Goal: Task Accomplishment & Management: Manage account settings

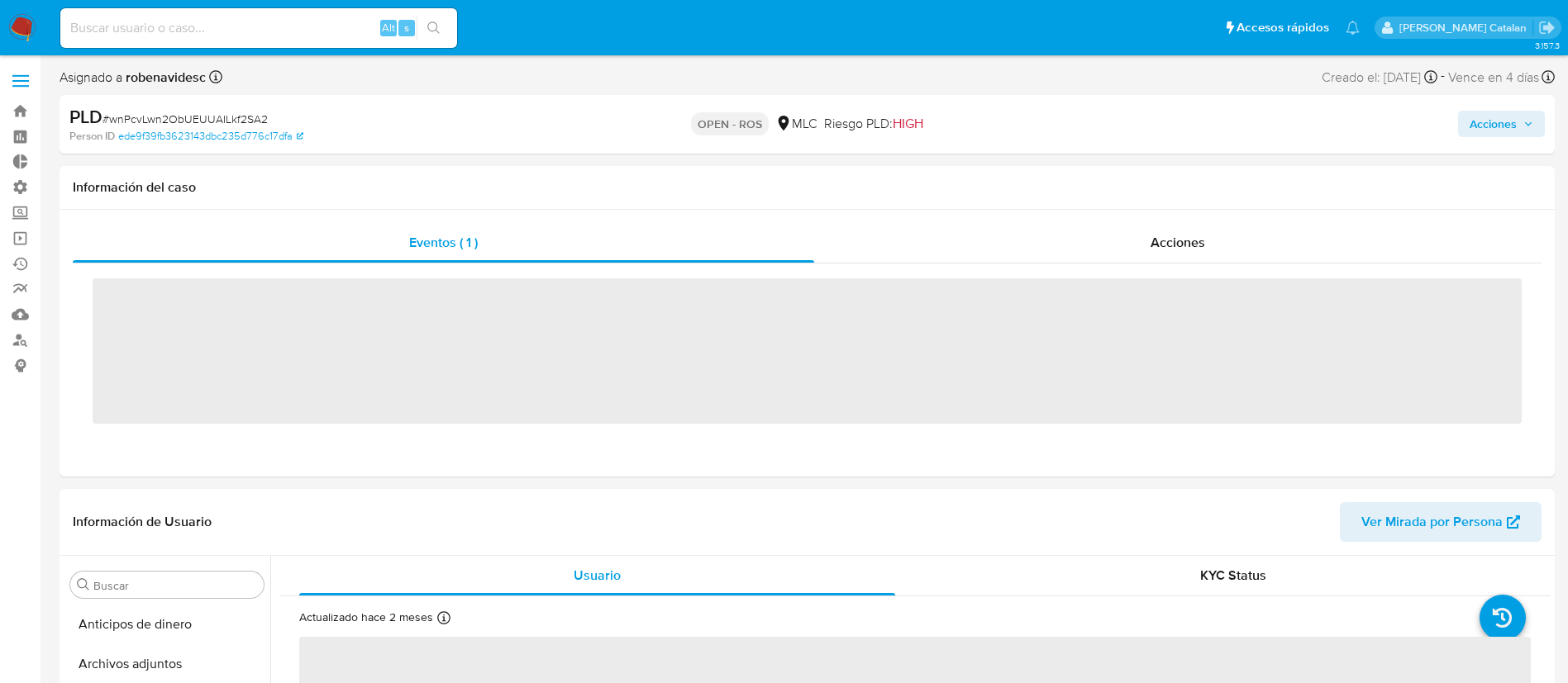
scroll to position [699, 0]
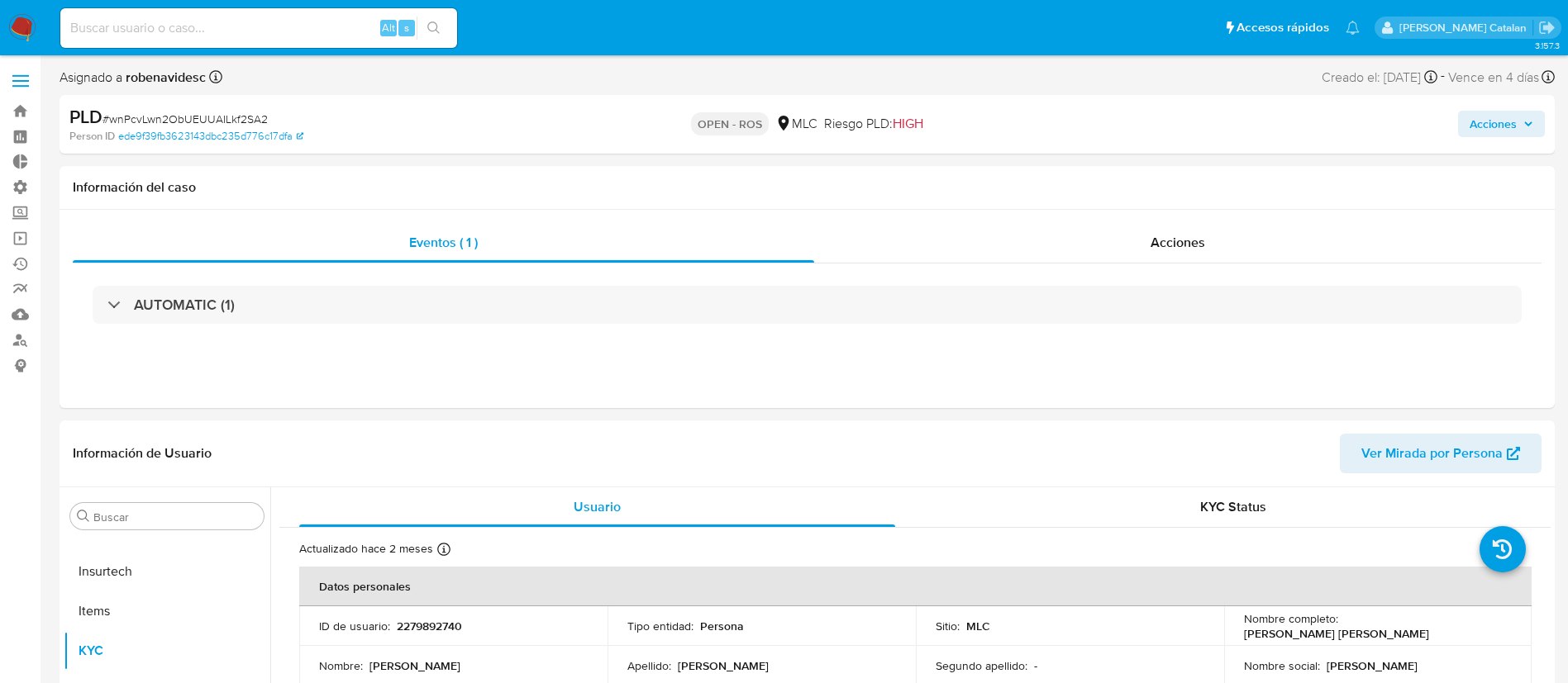
select select "10"
click at [1164, 224] on div "Acciones" at bounding box center [1177, 242] width 727 height 39
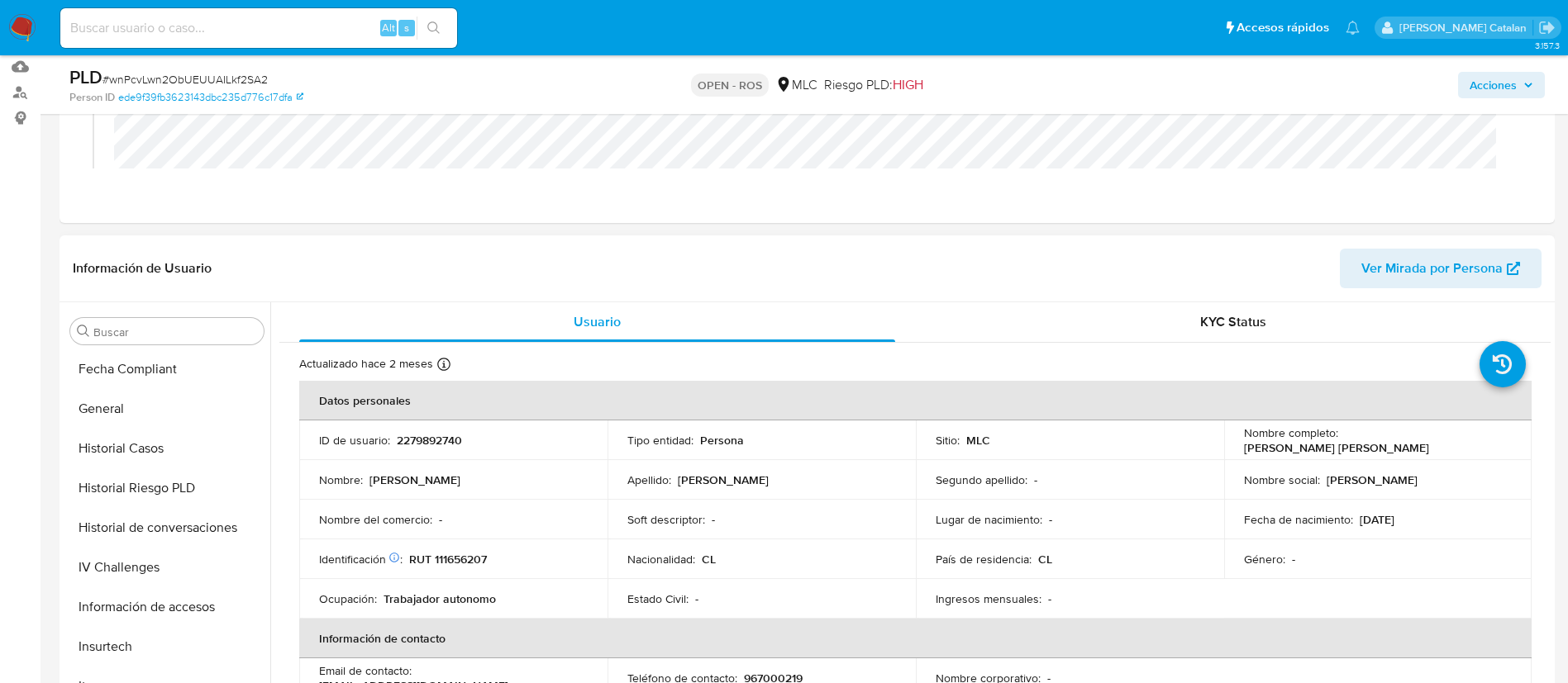
scroll to position [436, 0]
click at [132, 456] on button "Historial Casos" at bounding box center [161, 450] width 194 height 39
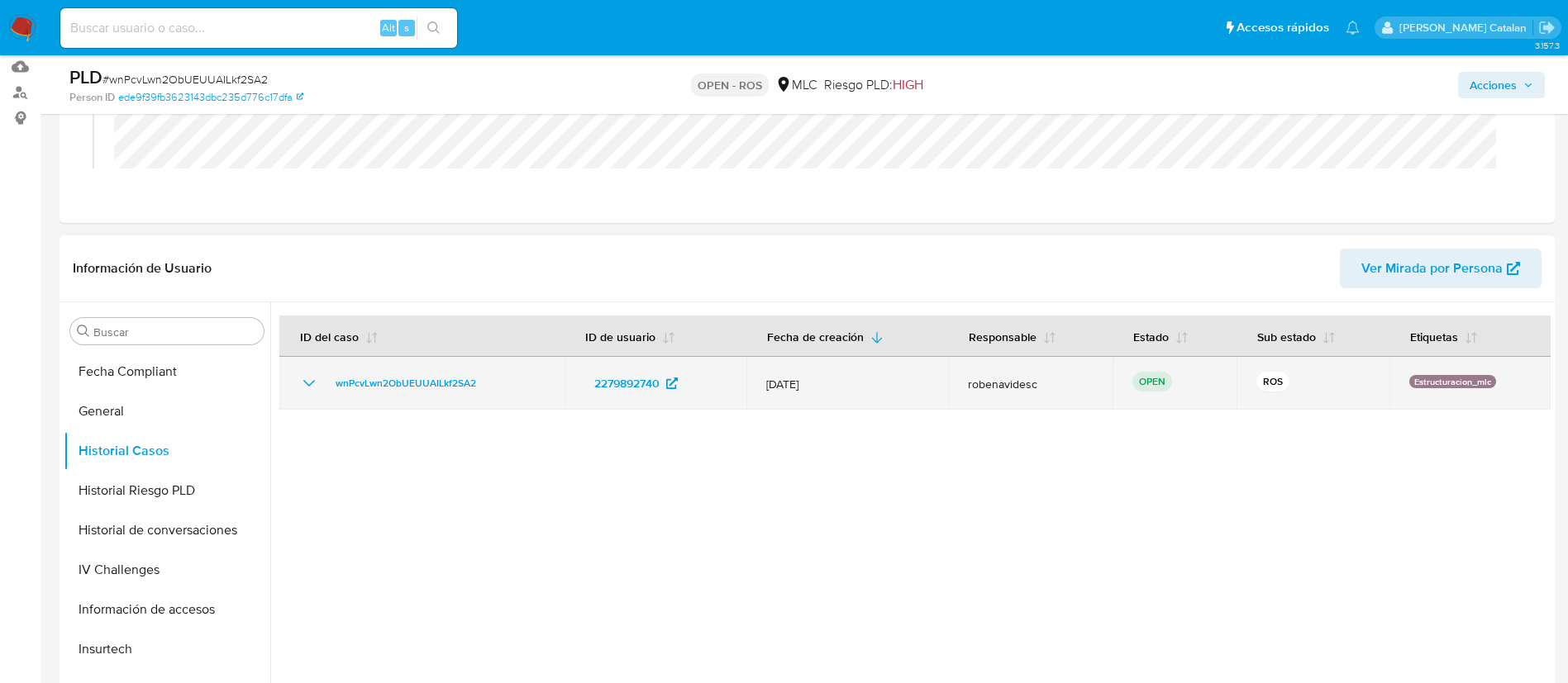
click at [304, 380] on icon "Mostrar/Ocultar" at bounding box center [309, 383] width 12 height 6
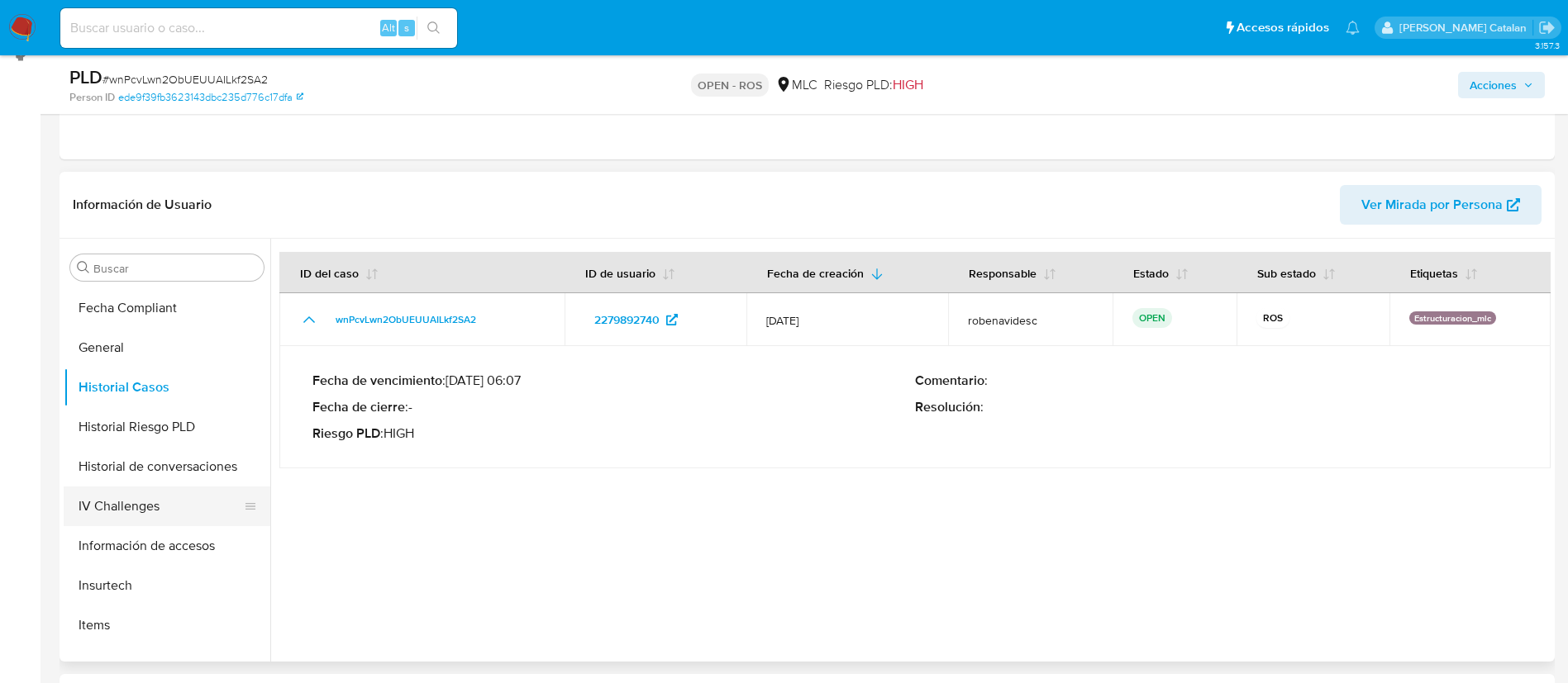
scroll to position [699, 0]
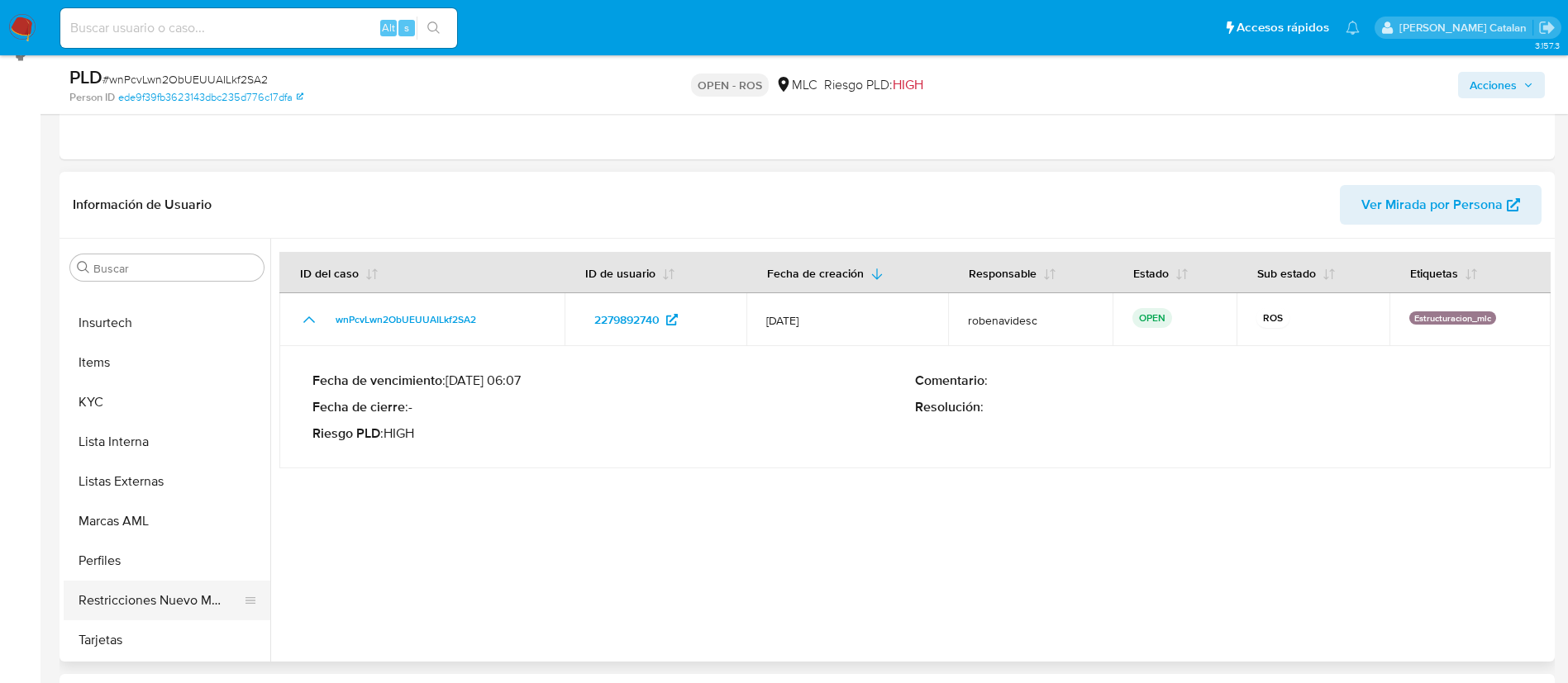
click at [121, 615] on button "Restricciones Nuevo Mundo" at bounding box center [161, 600] width 194 height 39
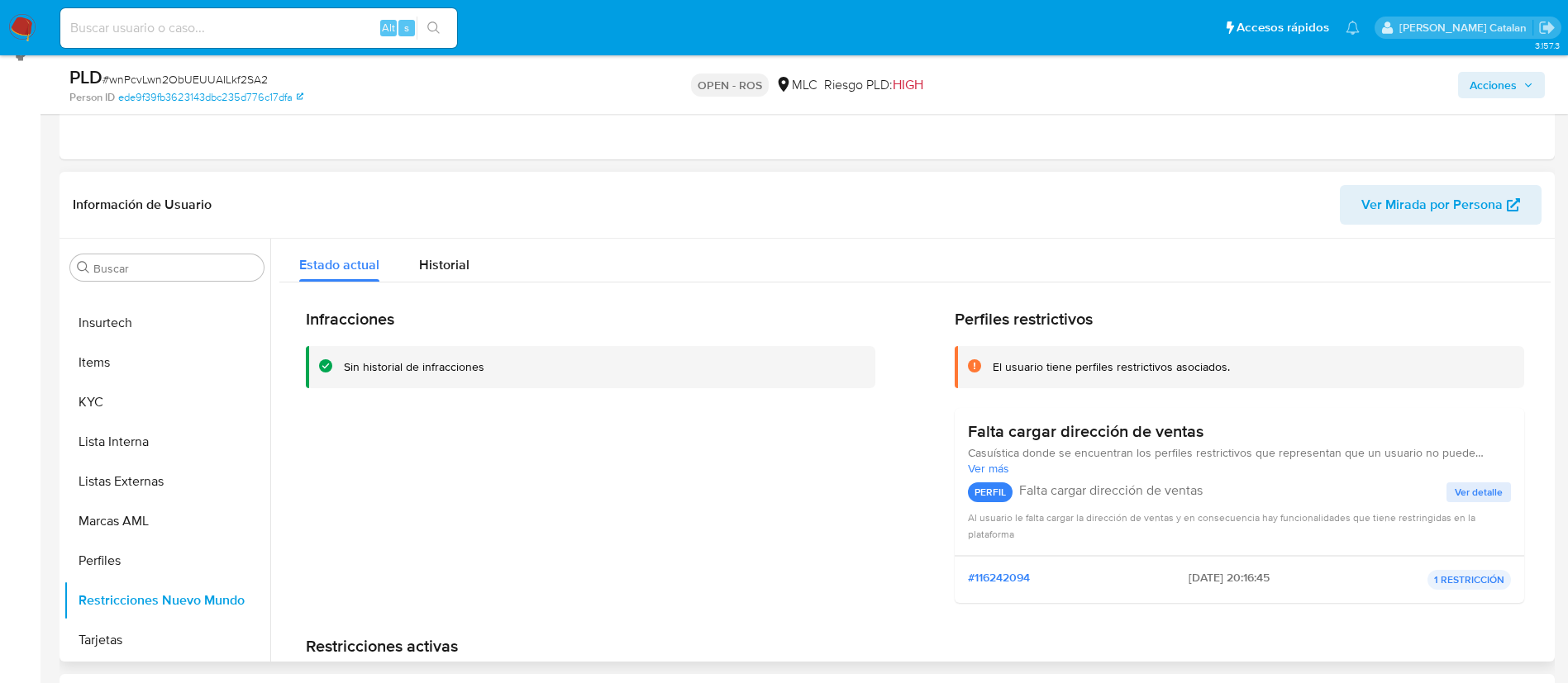
scroll to position [0, 0]
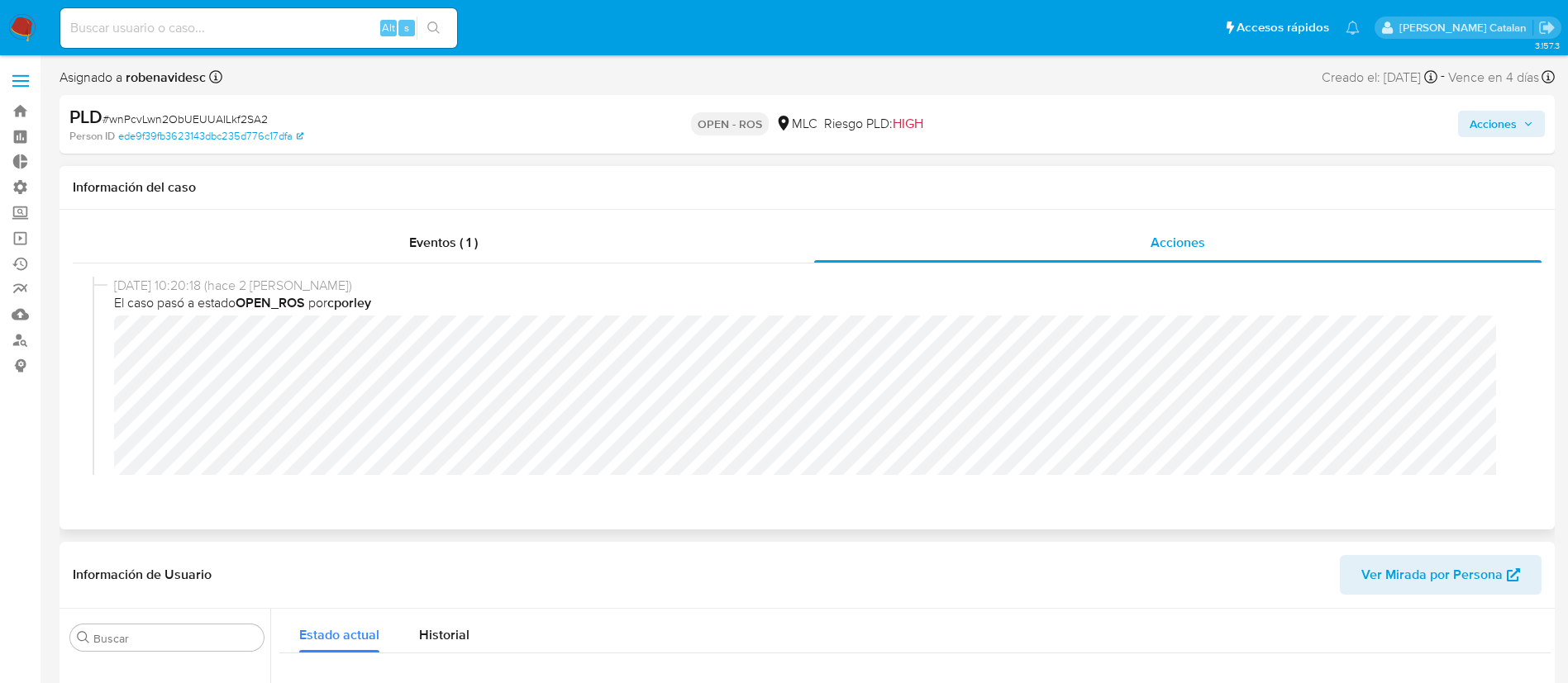
click at [991, 307] on span "El caso pasó a estado OPEN_ROS por cporley" at bounding box center [815, 303] width 1401 height 18
click at [1500, 140] on div "PLD # wnPcvLwn2ObUEUUAILkf2SA2 Person ID ede9f39fb3623143dbc235d776c17dfa OPEN …" at bounding box center [806, 124] width 1495 height 58
drag, startPoint x: 1500, startPoint y: 140, endPoint x: 1496, endPoint y: 130, distance: 10.8
click at [1496, 130] on div "Acciones" at bounding box center [1300, 124] width 488 height 39
click at [1496, 130] on span "Acciones" at bounding box center [1493, 123] width 47 height 26
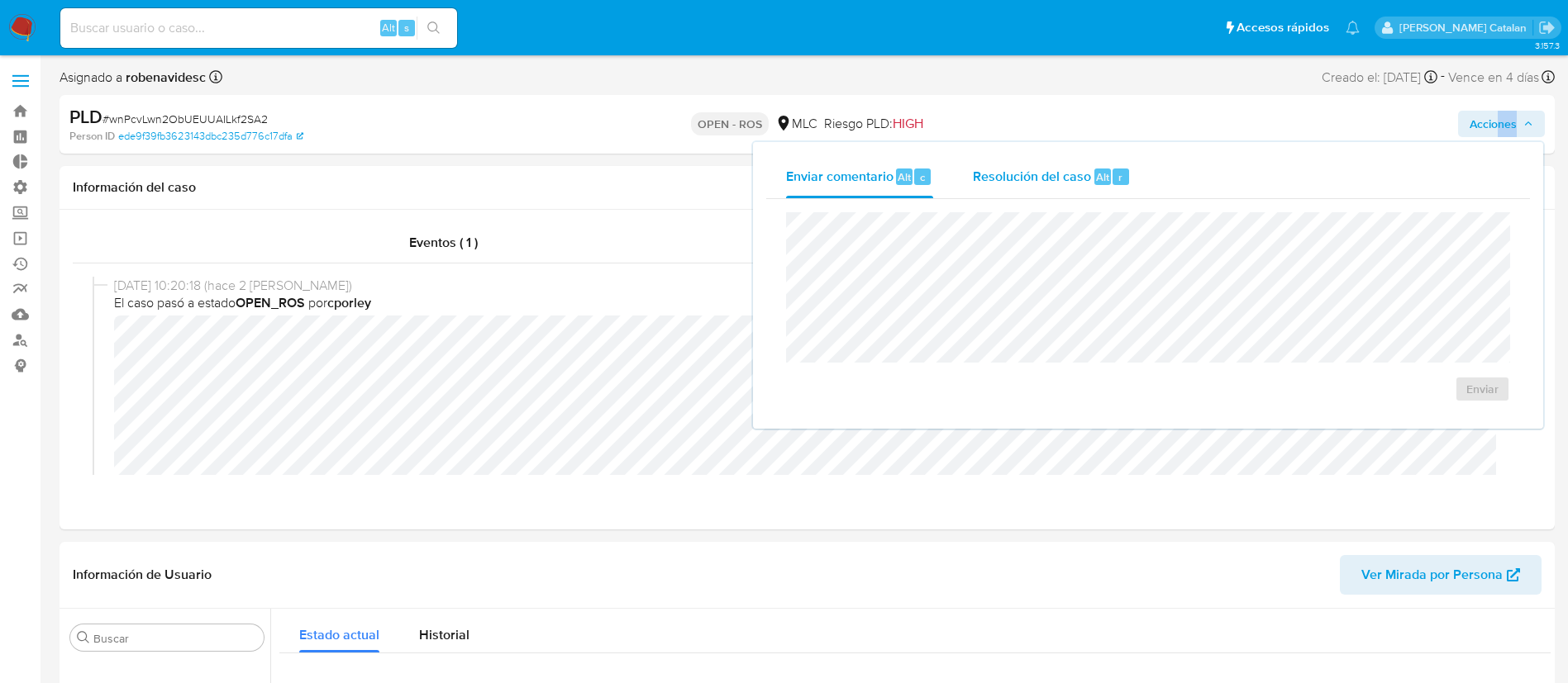
click at [1024, 178] on span "Resolución del caso" at bounding box center [1031, 176] width 118 height 19
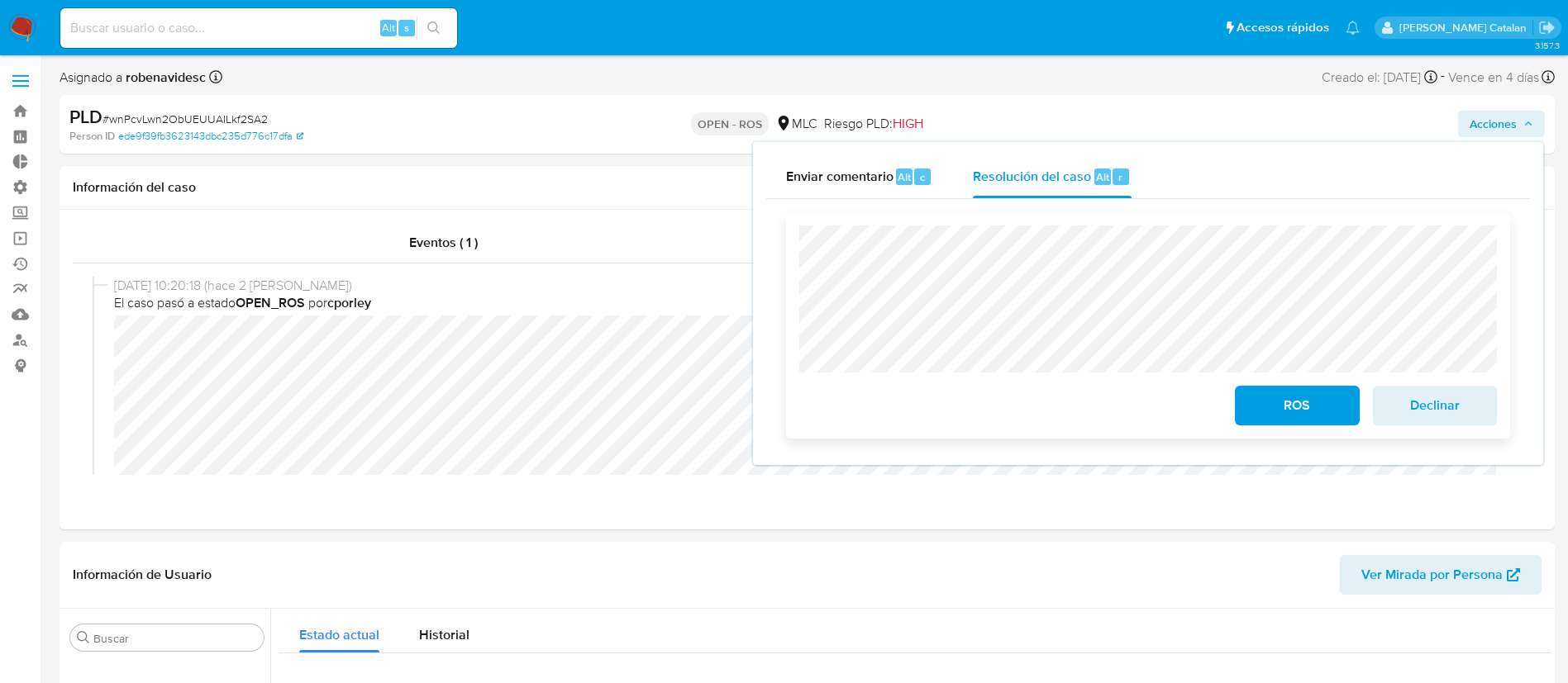
click at [796, 263] on div "ROS Declinar" at bounding box center [1148, 326] width 724 height 226
click at [803, 614] on div "Estado actual Historial" at bounding box center [915, 631] width 1271 height 44
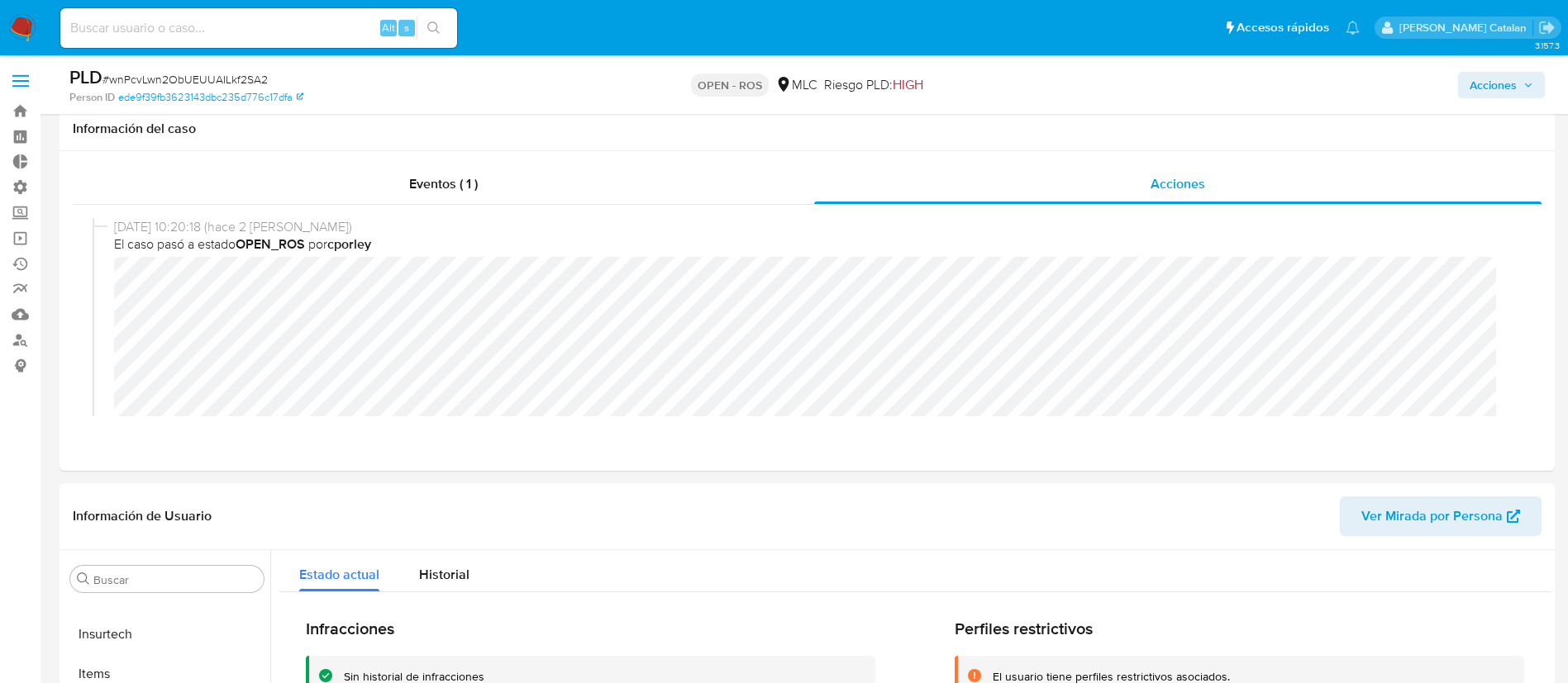
scroll to position [317, 0]
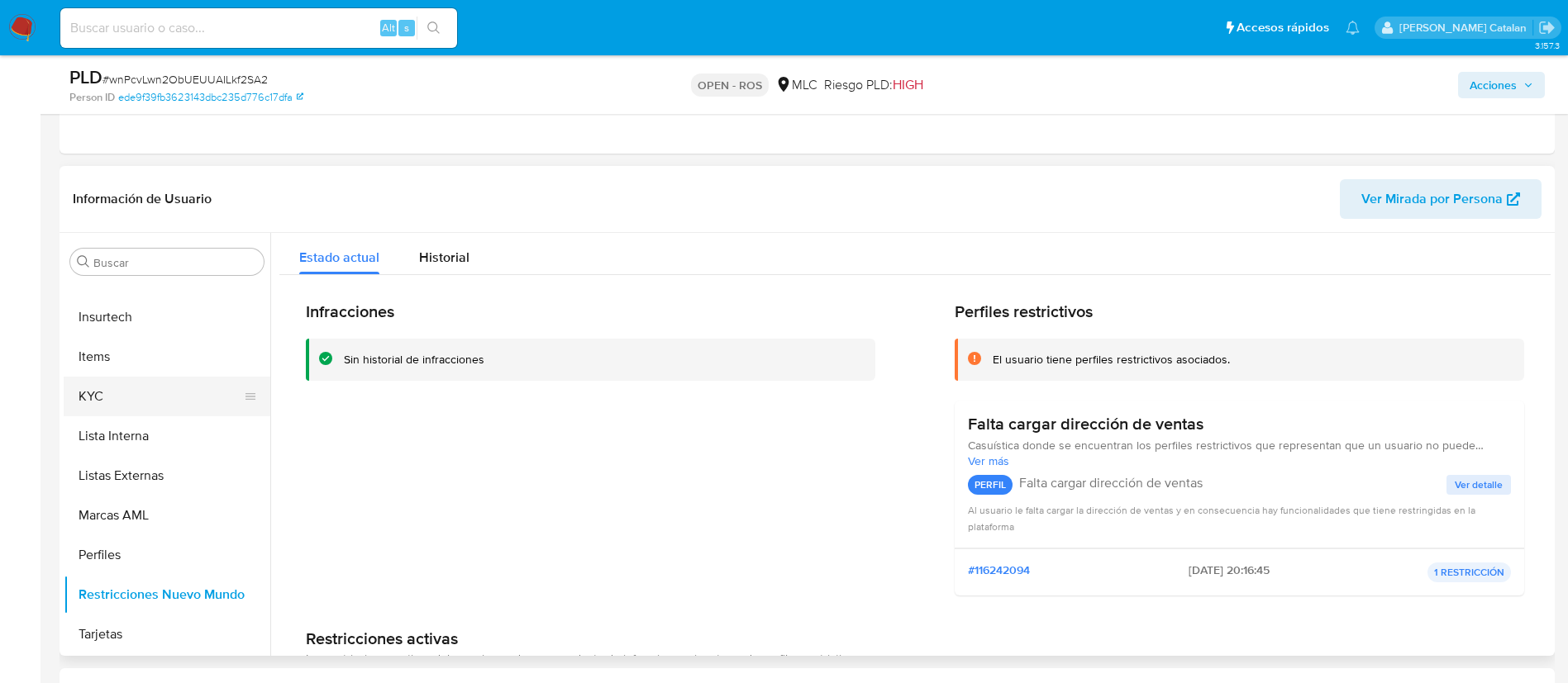
click at [110, 388] on button "KYC" at bounding box center [161, 396] width 194 height 39
